Goal: Task Accomplishment & Management: Use online tool/utility

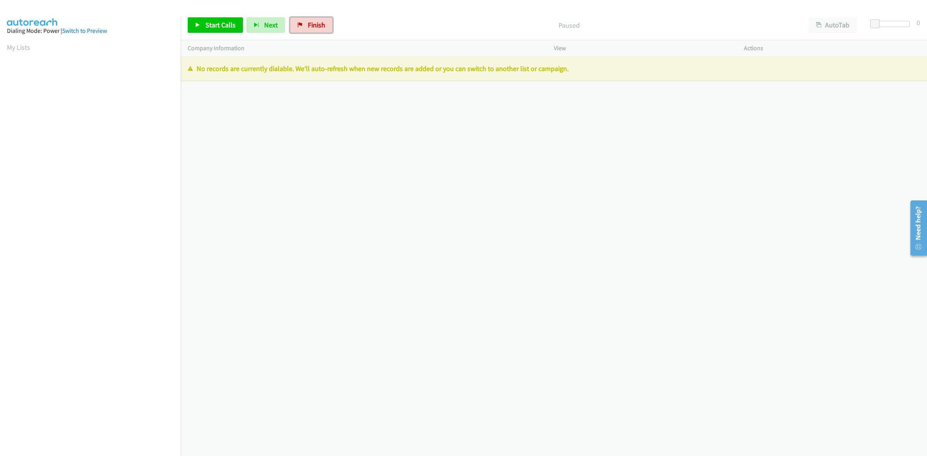
drag, startPoint x: 303, startPoint y: 24, endPoint x: 477, endPoint y: 52, distance: 176.2
click at [304, 24] on link "Finish" at bounding box center [311, 24] width 42 height 15
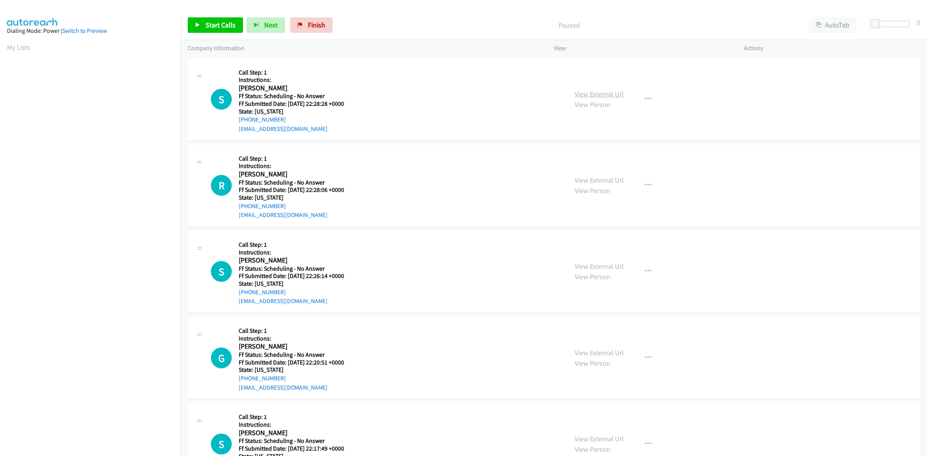
click at [589, 93] on link "View External Url" at bounding box center [599, 94] width 49 height 9
click at [617, 180] on link "View External Url" at bounding box center [599, 180] width 49 height 9
click at [605, 263] on link "View External Url" at bounding box center [599, 266] width 49 height 9
click at [613, 349] on link "View External Url" at bounding box center [599, 352] width 49 height 9
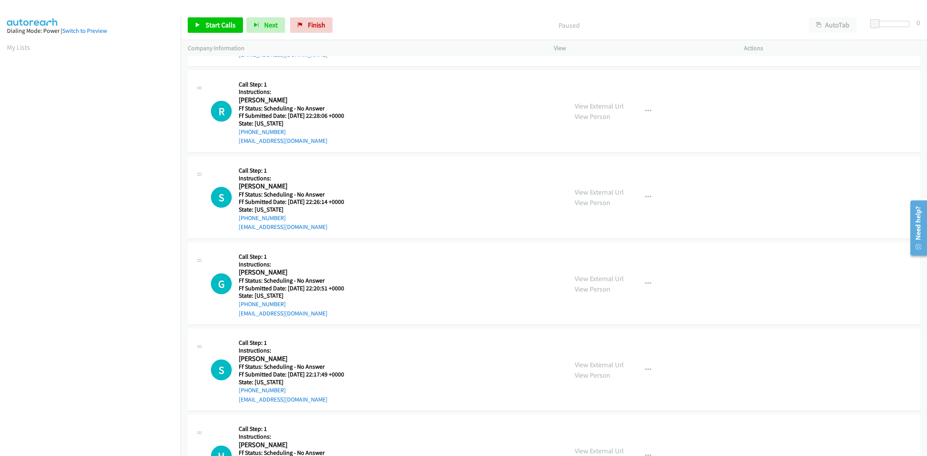
scroll to position [97, 0]
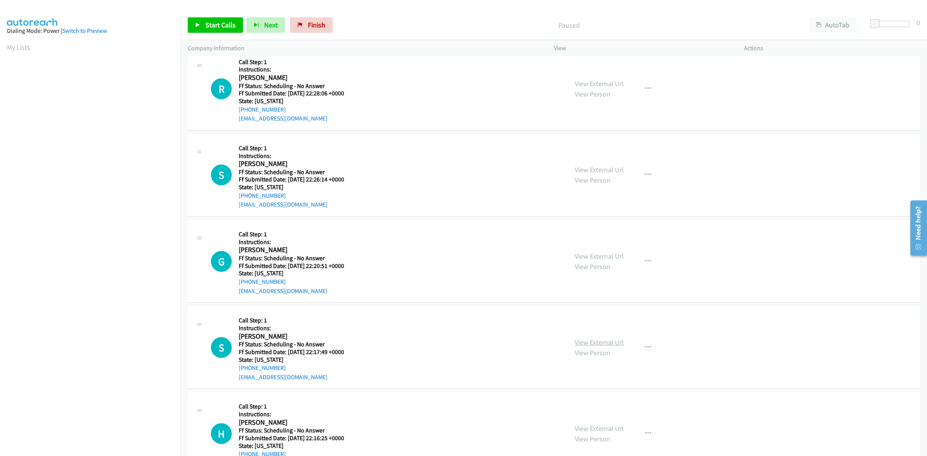
click at [582, 345] on link "View External Url" at bounding box center [599, 342] width 49 height 9
click at [598, 428] on link "View External Url" at bounding box center [599, 428] width 49 height 9
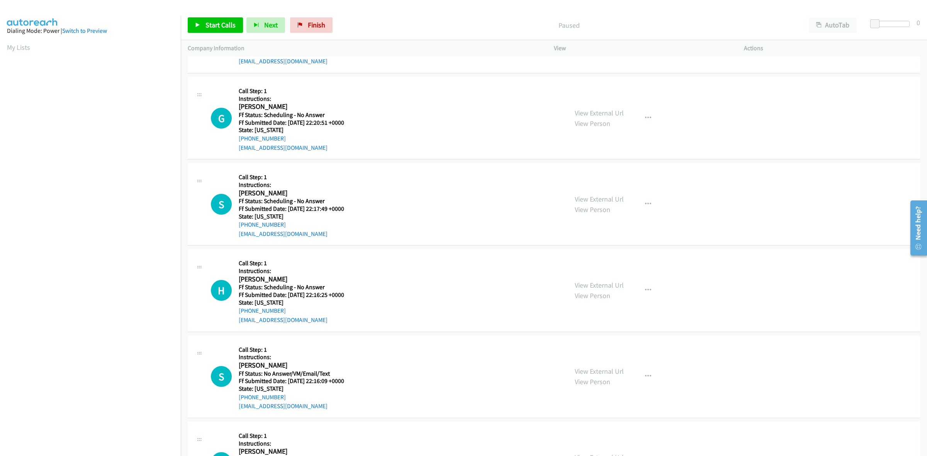
scroll to position [241, 0]
click at [615, 370] on link "View External Url" at bounding box center [599, 369] width 49 height 9
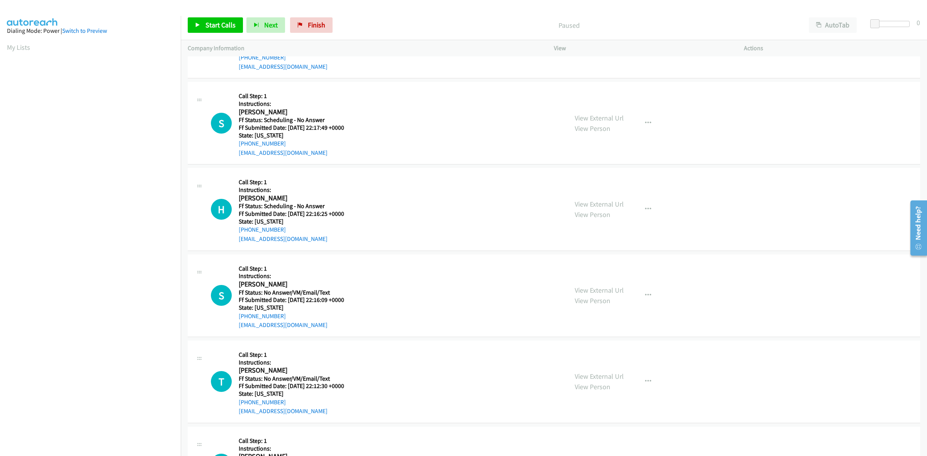
scroll to position [338, 0]
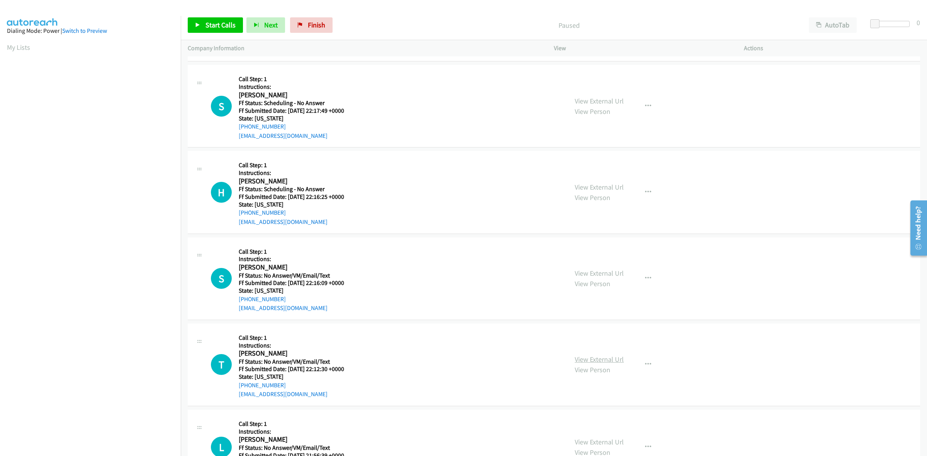
click at [596, 361] on link "View External Url" at bounding box center [599, 359] width 49 height 9
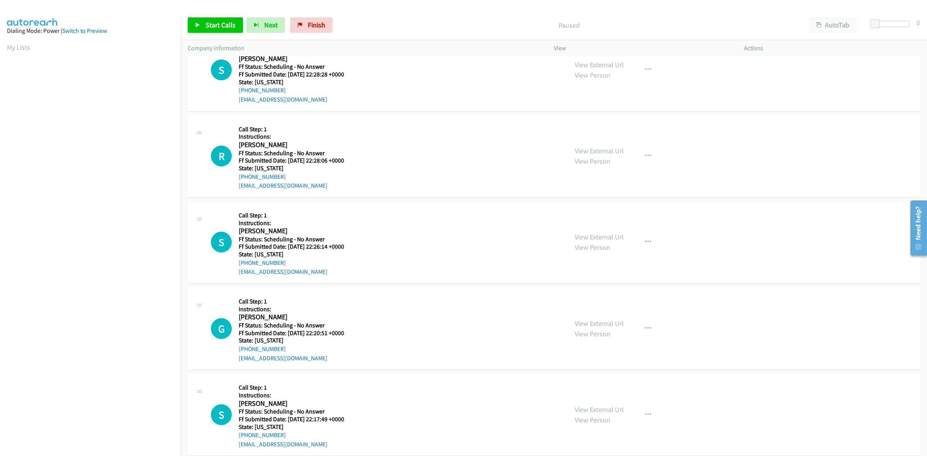
scroll to position [0, 0]
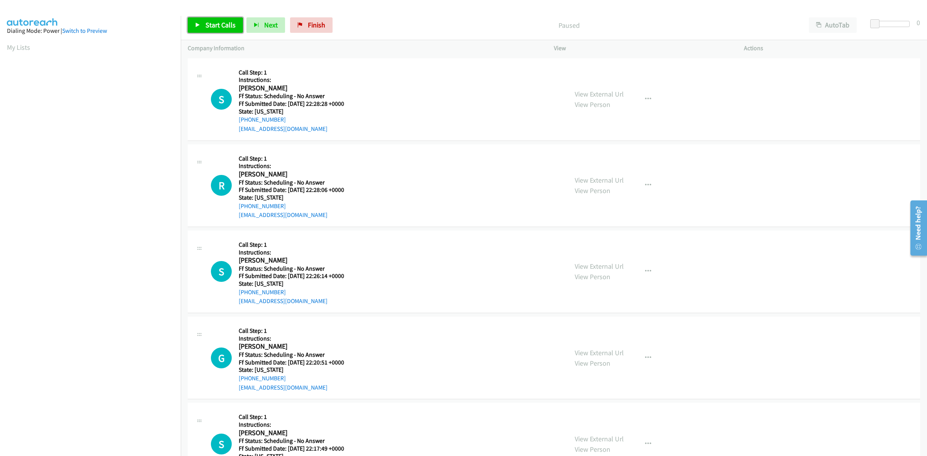
click at [230, 20] on link "Start Calls" at bounding box center [215, 24] width 55 height 15
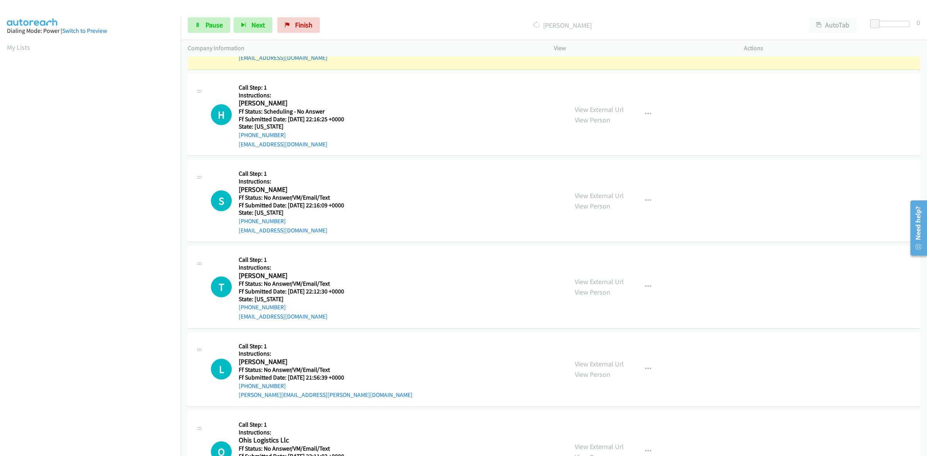
scroll to position [491, 0]
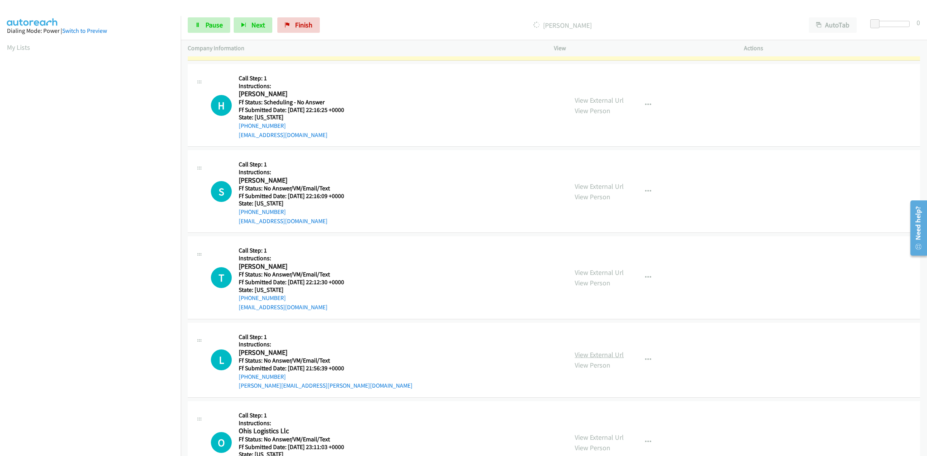
click at [601, 352] on link "View External Url" at bounding box center [599, 354] width 49 height 9
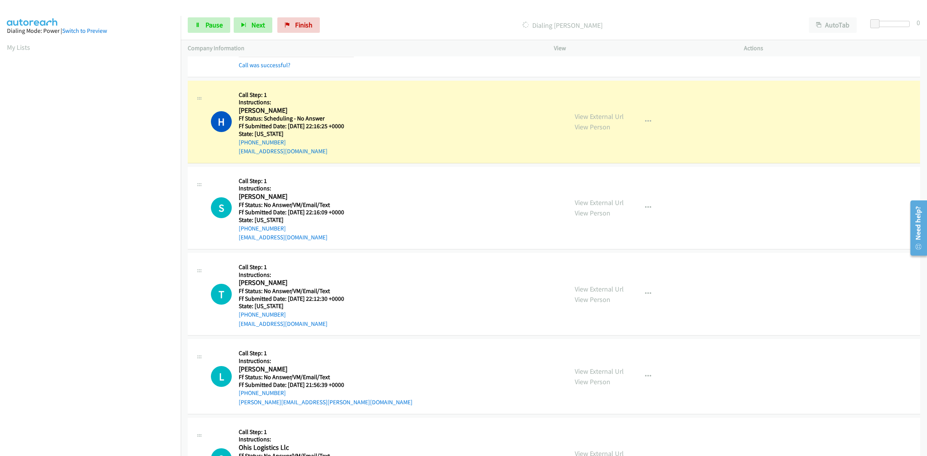
scroll to position [539, 0]
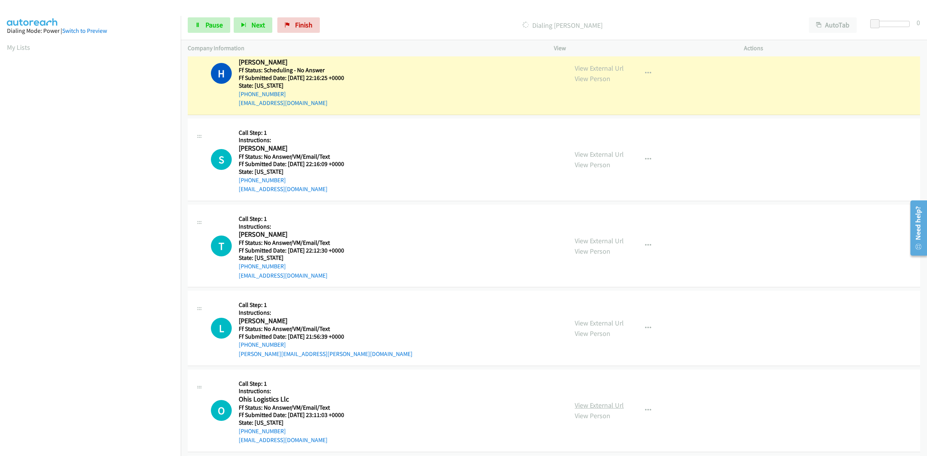
click at [604, 403] on link "View External Url" at bounding box center [599, 405] width 49 height 9
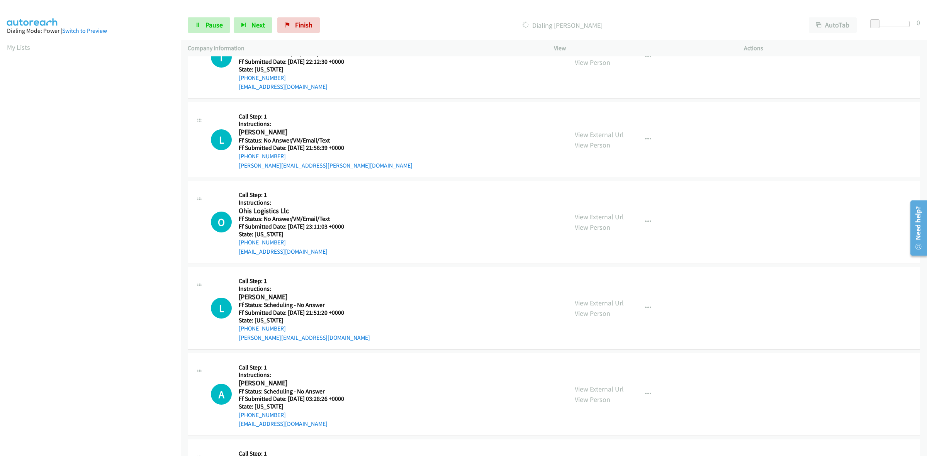
scroll to position [829, 0]
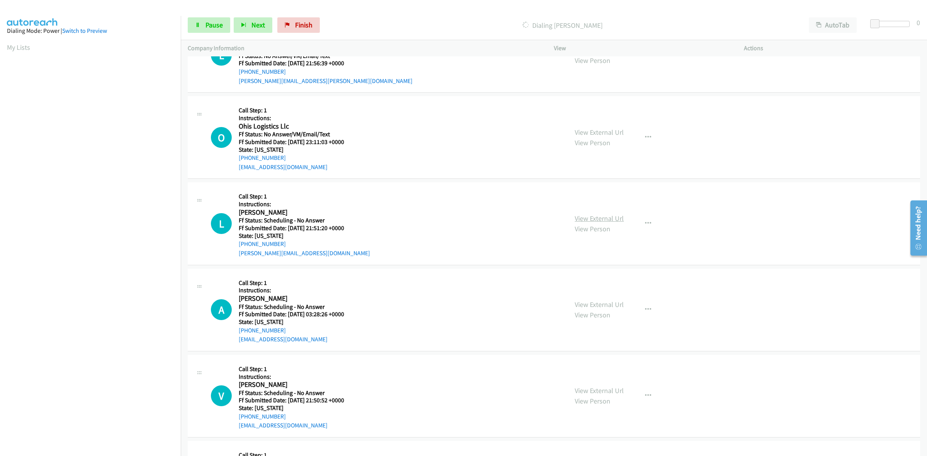
click at [609, 221] on link "View External Url" at bounding box center [599, 218] width 49 height 9
click at [596, 303] on link "View External Url" at bounding box center [599, 304] width 49 height 9
click at [594, 392] on link "View External Url" at bounding box center [599, 390] width 49 height 9
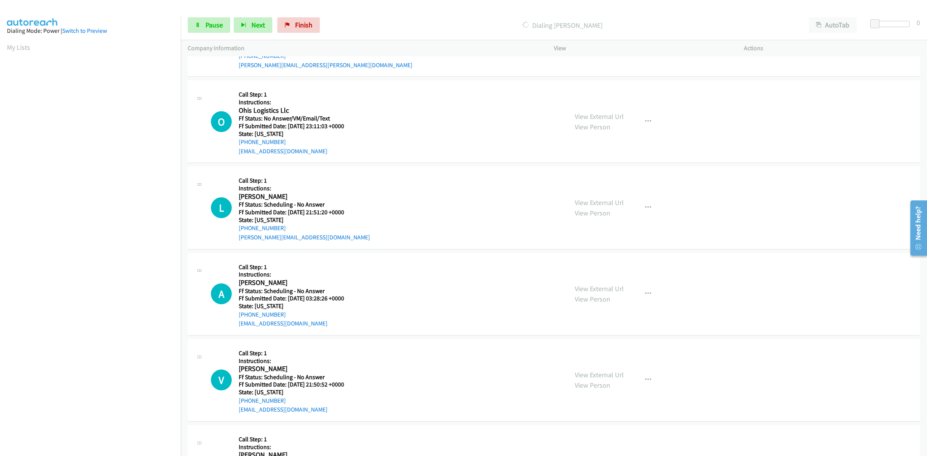
scroll to position [997, 0]
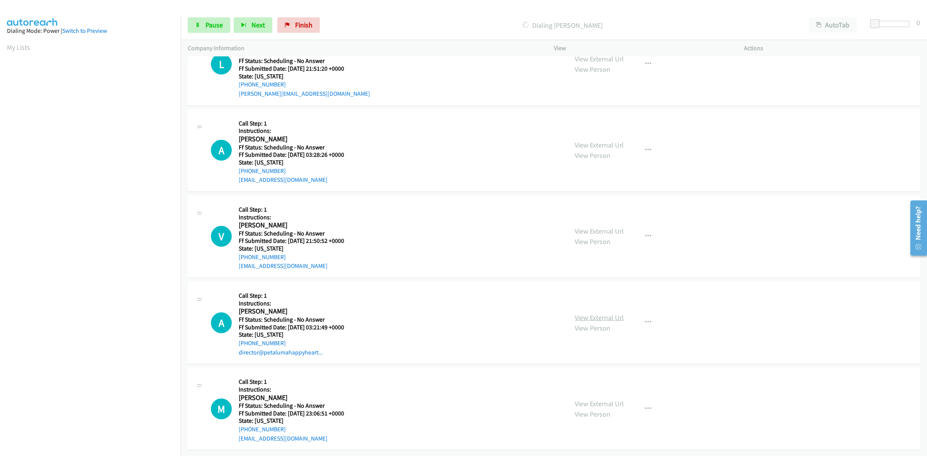
click at [583, 313] on link "View External Url" at bounding box center [599, 317] width 49 height 9
click at [595, 399] on link "View External Url" at bounding box center [599, 403] width 49 height 9
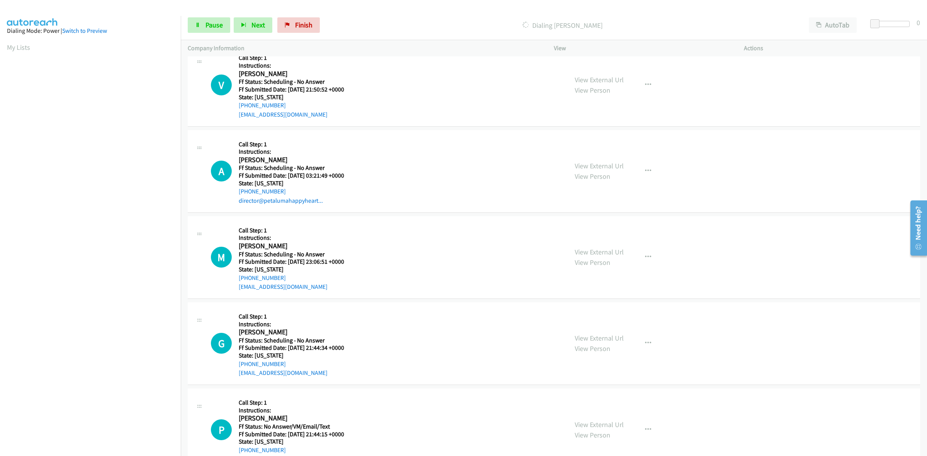
scroll to position [1206, 0]
click at [603, 339] on link "View External Url" at bounding box center [599, 337] width 49 height 9
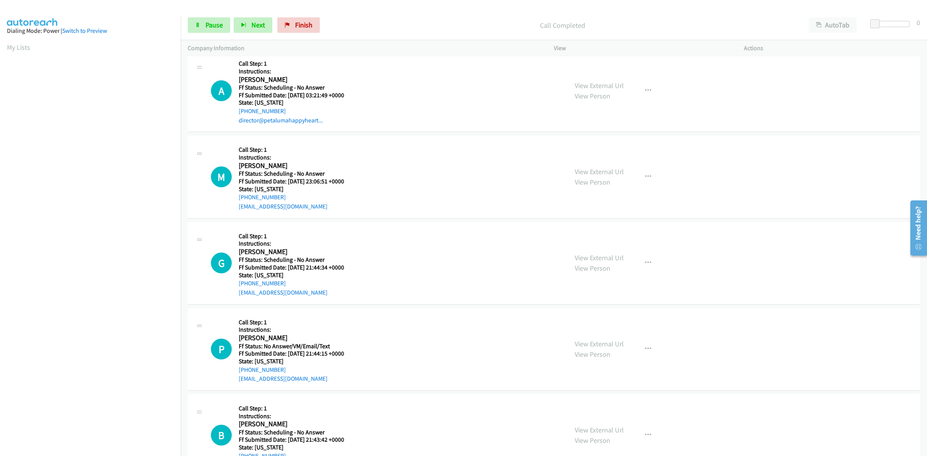
scroll to position [1320, 0]
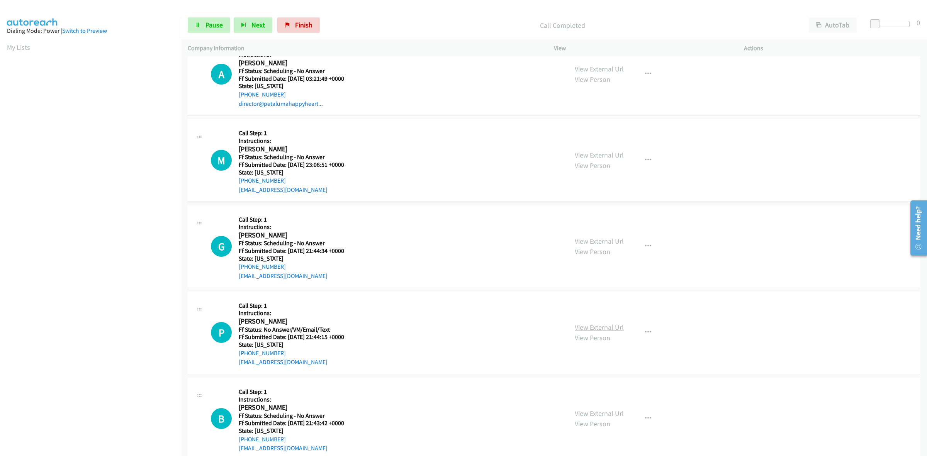
click at [593, 325] on link "View External Url" at bounding box center [599, 327] width 49 height 9
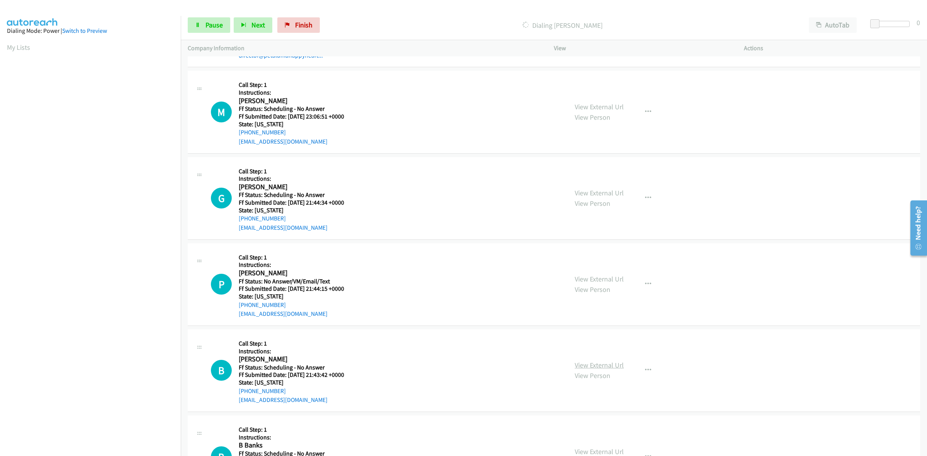
click at [602, 368] on link "View External Url" at bounding box center [599, 365] width 49 height 9
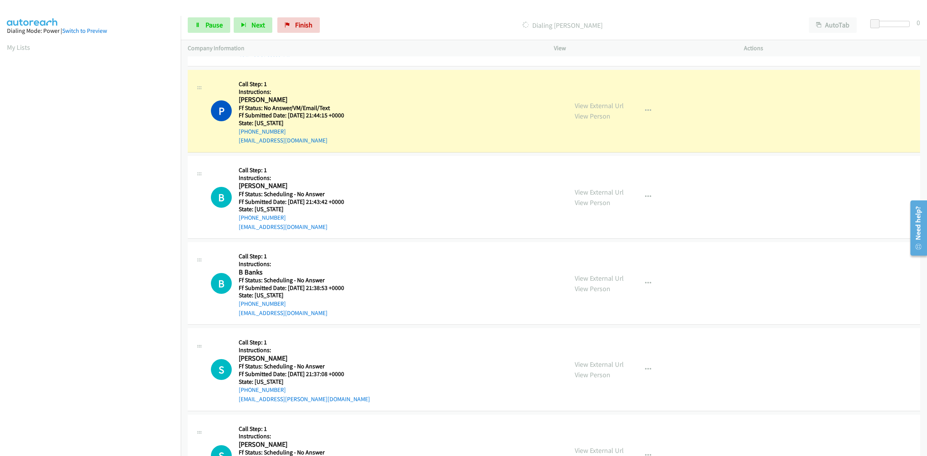
scroll to position [1626, 0]
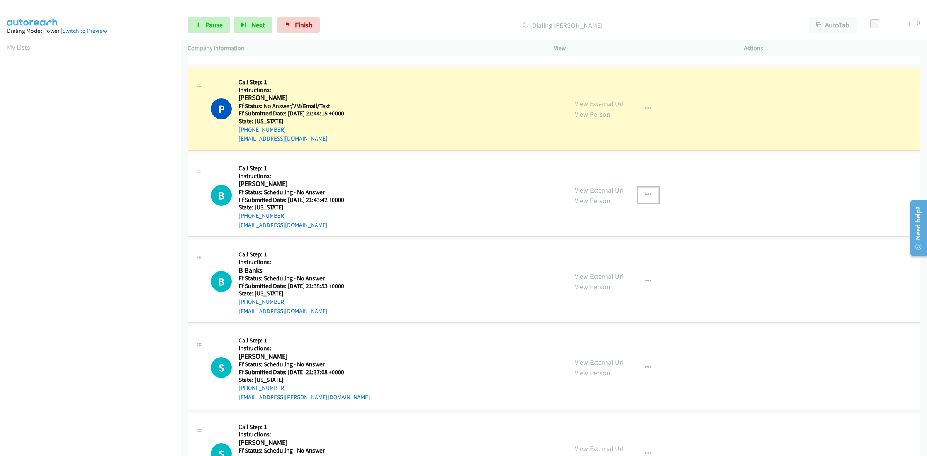
click at [647, 195] on button "button" at bounding box center [648, 194] width 21 height 15
click at [579, 265] on link "Add to do not call list" at bounding box center [607, 260] width 103 height 15
click at [205, 24] on link "Pause" at bounding box center [209, 24] width 42 height 15
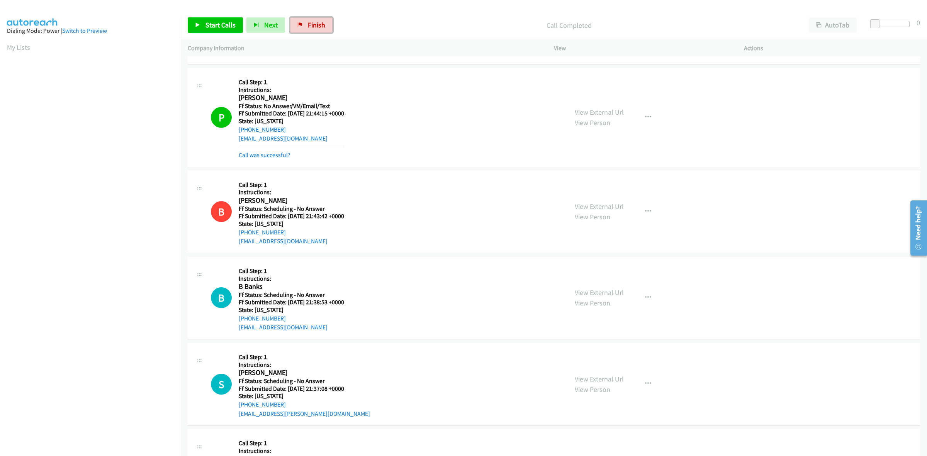
click at [314, 22] on span "Finish" at bounding box center [316, 24] width 17 height 9
